Goal: Ask a question: Seek information or help from site administrators or community

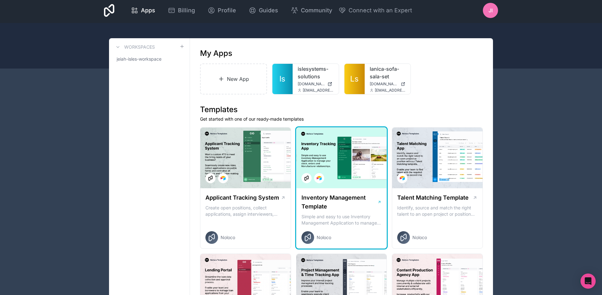
scroll to position [5, 0]
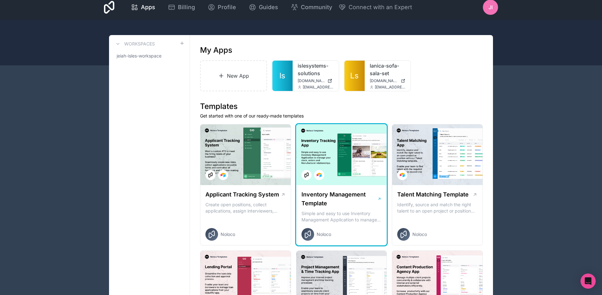
click at [379, 197] on icon at bounding box center [379, 199] width 4 height 5
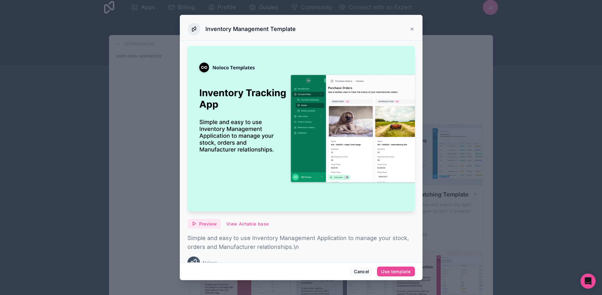
click at [202, 223] on button "Preview" at bounding box center [204, 224] width 34 height 10
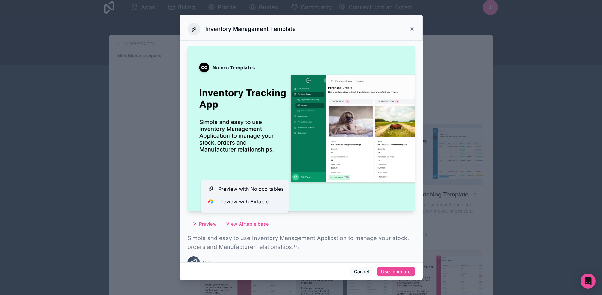
click at [249, 186] on span "Preview with Noloco tables" at bounding box center [250, 189] width 65 height 8
click at [415, 26] on div "Inventory Management Template" at bounding box center [301, 28] width 243 height 26
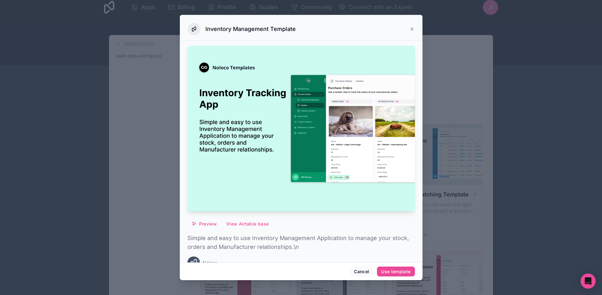
click at [413, 28] on icon at bounding box center [412, 29] width 5 height 5
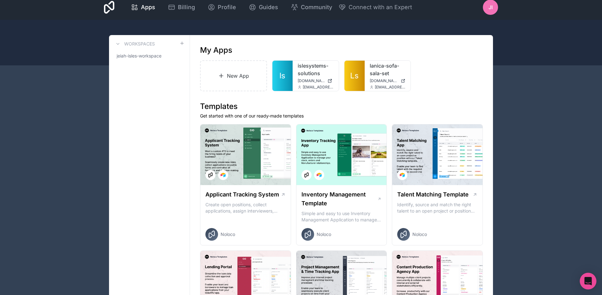
click at [585, 279] on icon "Open Intercom Messenger" at bounding box center [587, 281] width 7 height 8
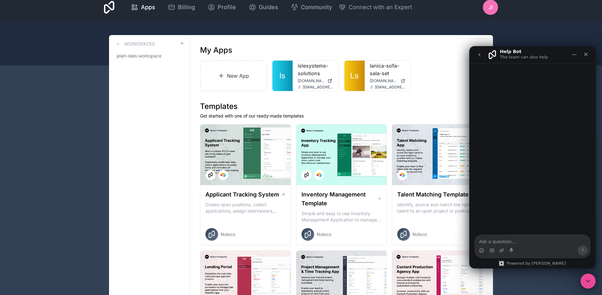
click at [514, 239] on textarea "Ask a question…" at bounding box center [533, 240] width 116 height 11
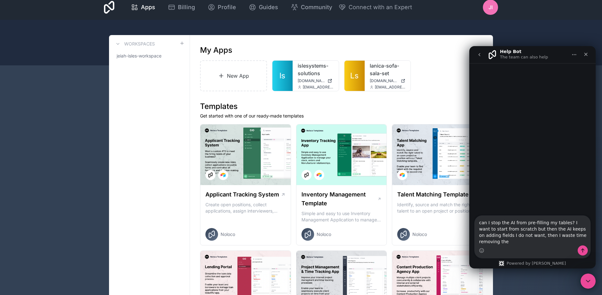
type textarea "can I stop the AI from pre-filling my tables? I want to start from scratch but …"
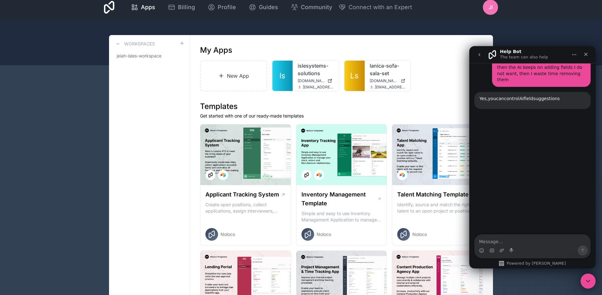
scroll to position [58, 0]
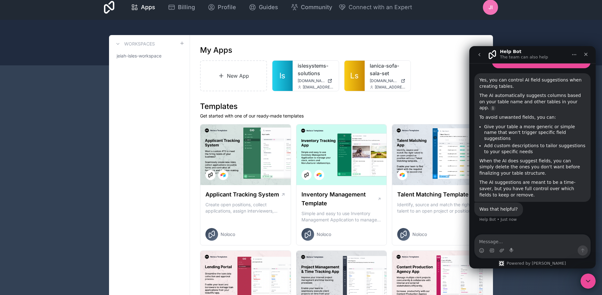
click at [518, 237] on textarea "Message…" at bounding box center [533, 240] width 116 height 11
type textarea "No, I need to turn it off"
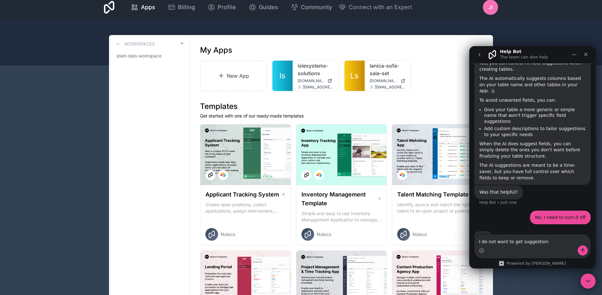
type textarea "I do not want to get suggestions"
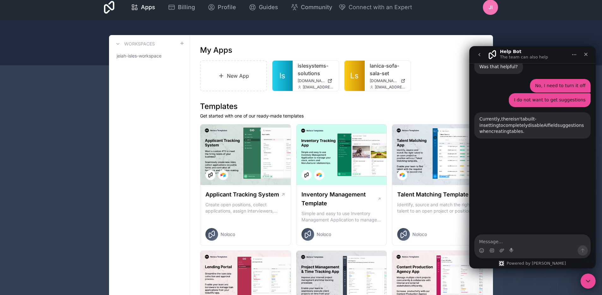
scroll to position [209, 0]
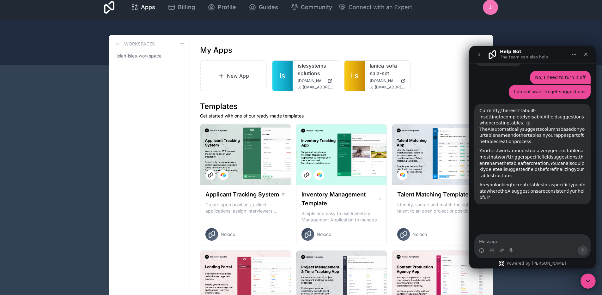
click at [553, 246] on div "Intercom messenger" at bounding box center [533, 251] width 116 height 10
click at [553, 244] on textarea "Message…" at bounding box center [533, 240] width 116 height 11
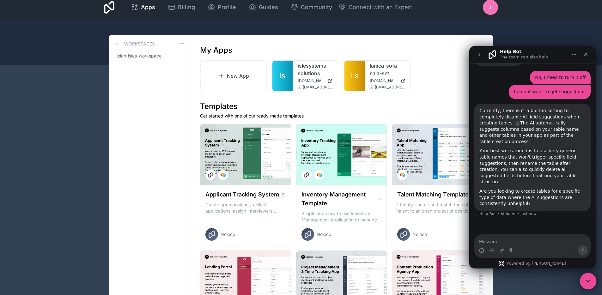
click at [584, 281] on icon "Close Intercom Messenger" at bounding box center [587, 281] width 8 height 8
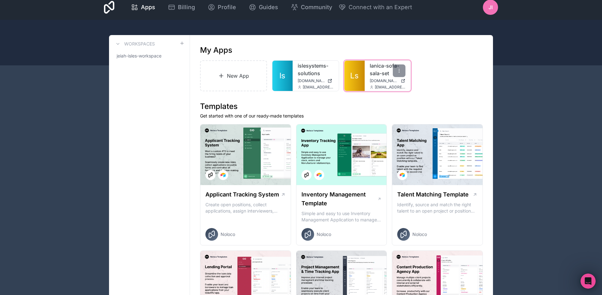
scroll to position [175, 0]
click at [591, 280] on icon "Open Intercom Messenger" at bounding box center [587, 280] width 10 height 10
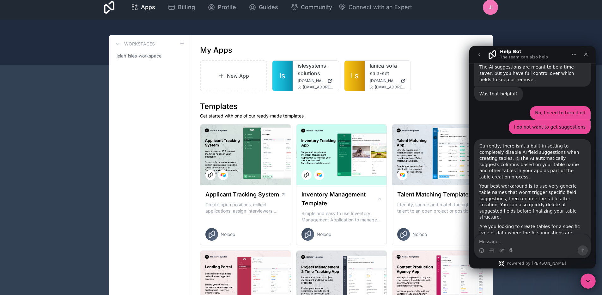
click at [541, 242] on textarea "Message…" at bounding box center [533, 240] width 116 height 11
type textarea "can you connect me to the team>"
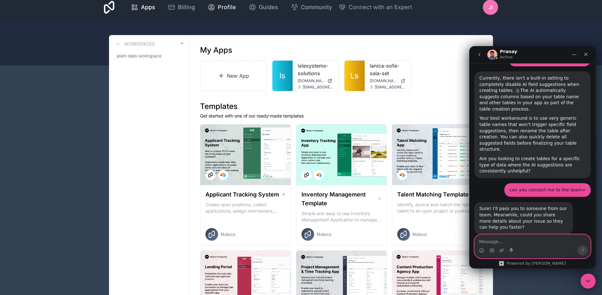
scroll to position [752, 0]
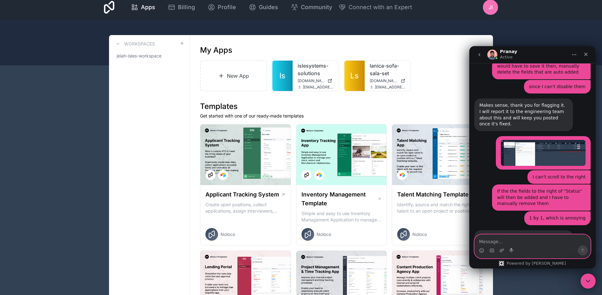
click at [510, 240] on textarea "Message…" at bounding box center [533, 240] width 116 height 11
type textarea "y"
type textarea "thanks for flagging to the team."
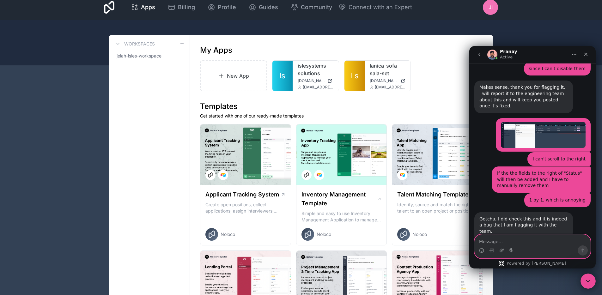
scroll to position [771, 0]
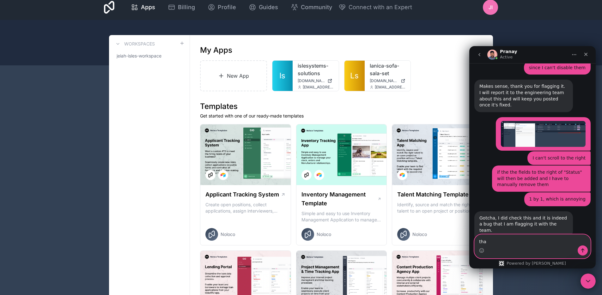
type textarea "that"
click at [498, 239] on textarea "Message…" at bounding box center [533, 240] width 116 height 11
type textarea "that's all with my rant, sorry!"
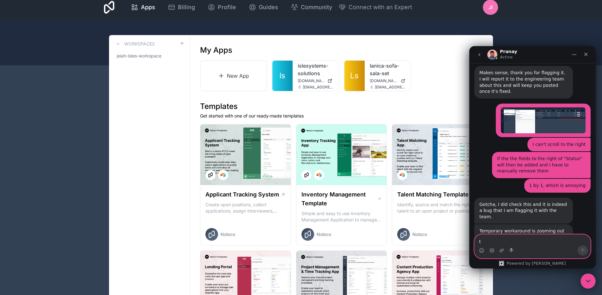
scroll to position [785, 0]
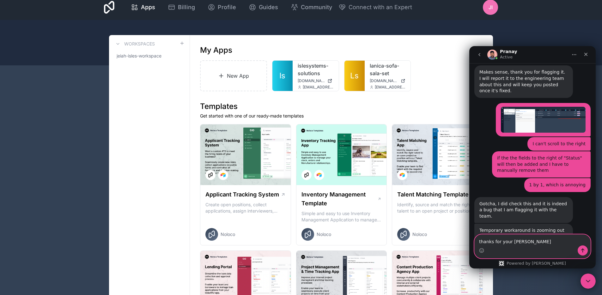
type textarea "thanks for your time"
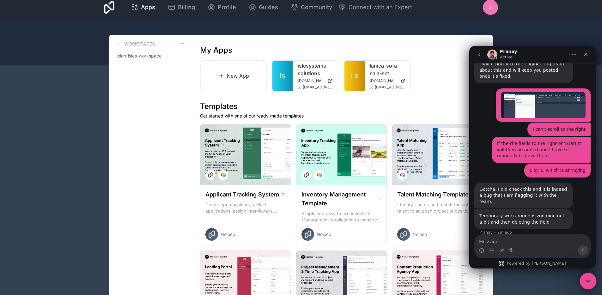
click at [583, 280] on div "Close Intercom Messenger" at bounding box center [587, 280] width 15 height 15
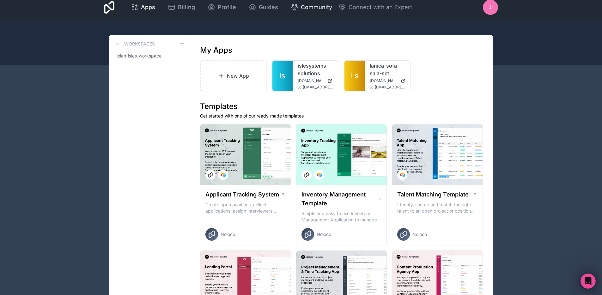
scroll to position [997, 0]
